Goal: Task Accomplishment & Management: Use online tool/utility

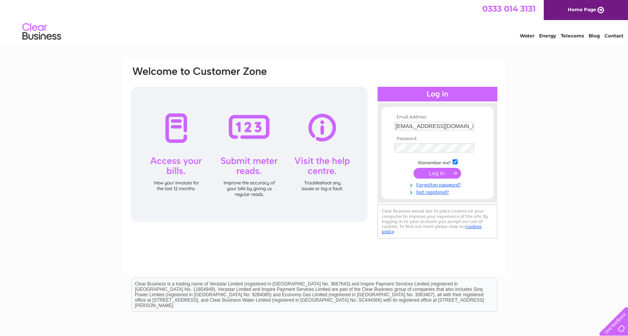
click at [431, 170] on input "submit" at bounding box center [437, 173] width 48 height 11
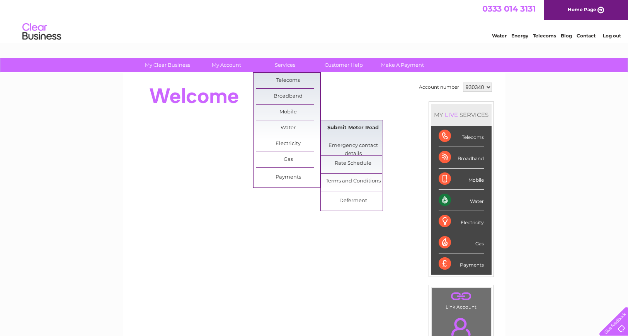
click at [350, 131] on link "Submit Meter Read" at bounding box center [353, 127] width 64 height 15
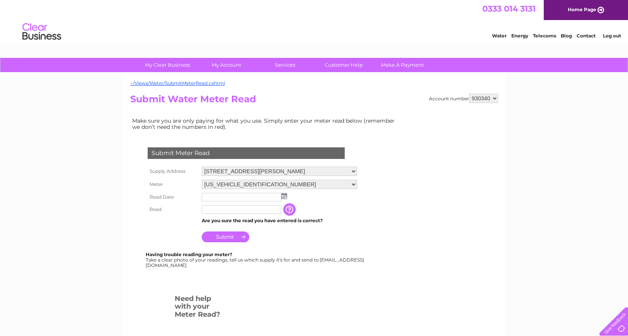
click at [283, 196] on img at bounding box center [284, 196] width 6 height 6
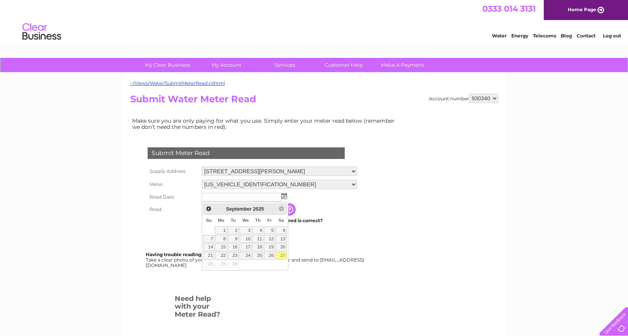
click at [280, 254] on link "27" at bounding box center [280, 256] width 11 height 8
type input "2025/09/27"
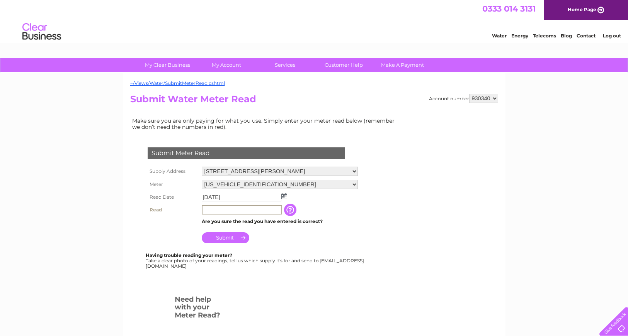
click at [233, 211] on input "text" at bounding box center [242, 209] width 80 height 9
type input "952"
click at [227, 238] on input "Submit" at bounding box center [226, 237] width 48 height 11
